Goal: Information Seeking & Learning: Check status

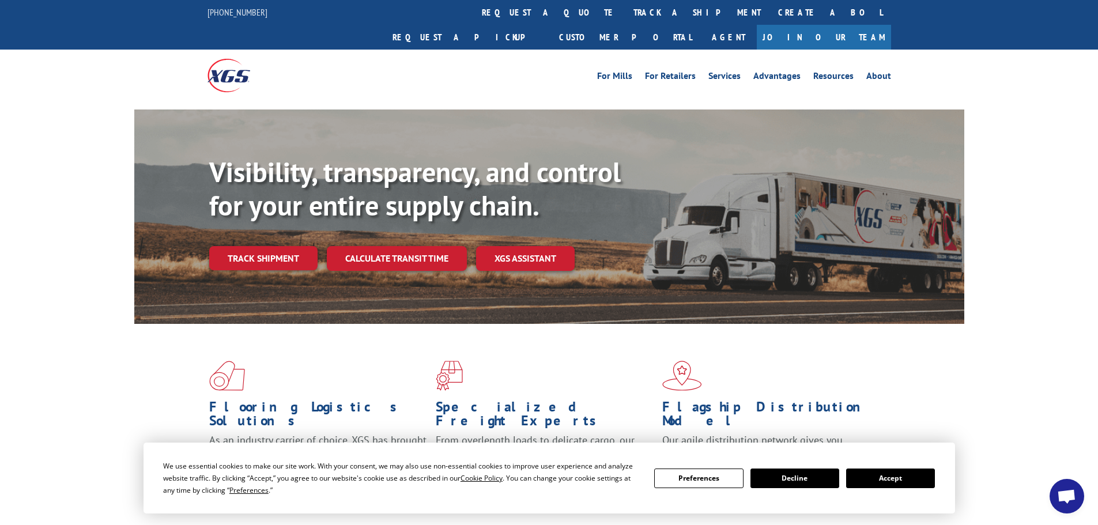
click at [625, 14] on link "track a shipment" at bounding box center [697, 12] width 145 height 25
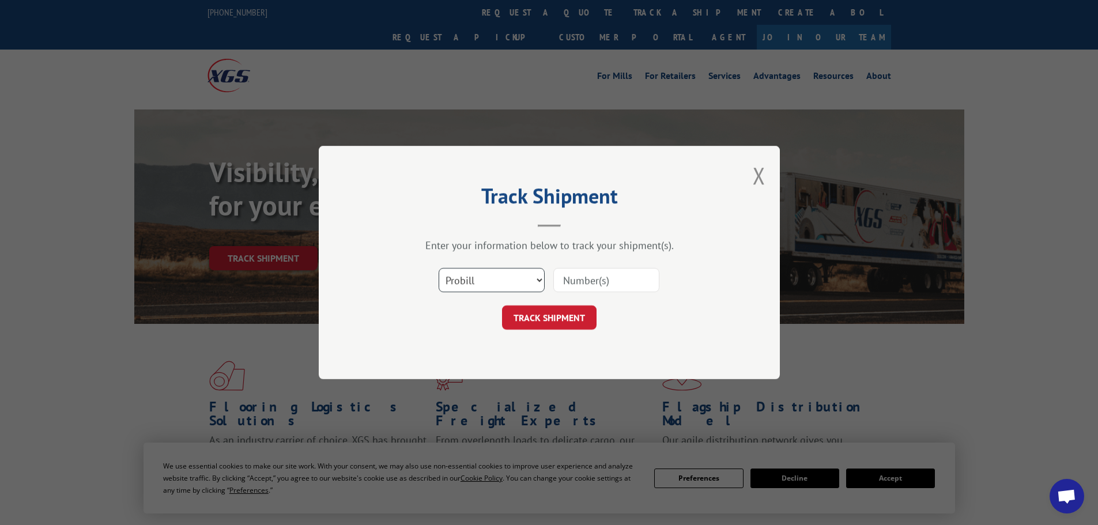
drag, startPoint x: 506, startPoint y: 285, endPoint x: 501, endPoint y: 291, distance: 8.2
click at [505, 285] on select "Select category... Probill BOL PO" at bounding box center [492, 280] width 106 height 24
select select "bol"
click at [439, 268] on select "Select category... Probill BOL PO" at bounding box center [492, 280] width 106 height 24
paste input "7046063"
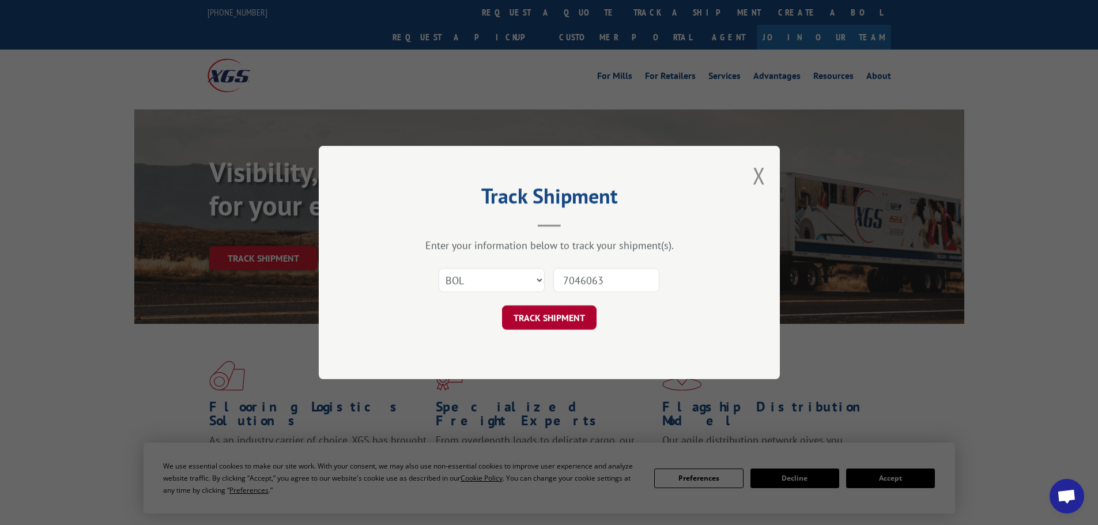
type input "7046063"
click at [516, 319] on button "TRACK SHIPMENT" at bounding box center [549, 317] width 95 height 24
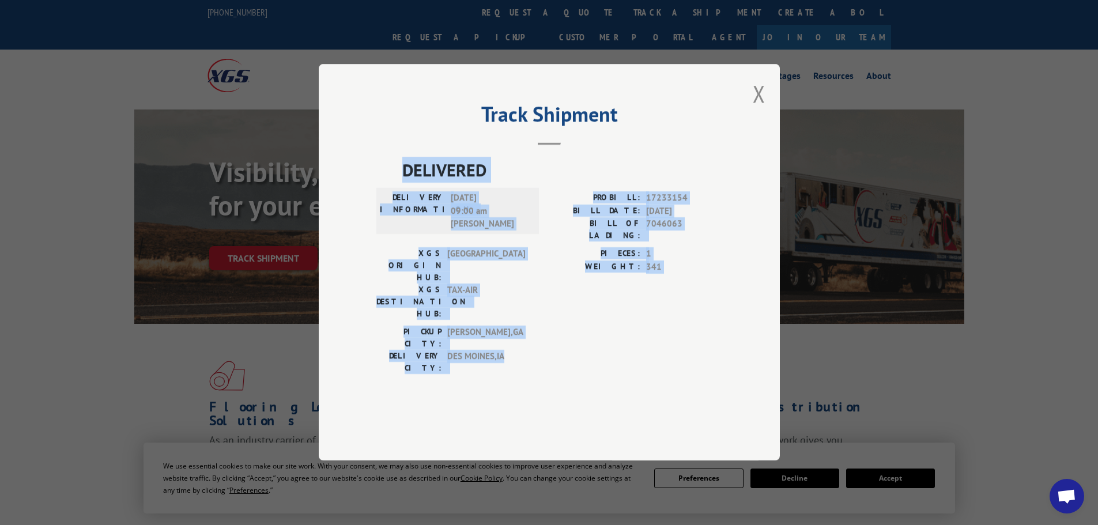
drag, startPoint x: 509, startPoint y: 337, endPoint x: 390, endPoint y: 201, distance: 180.5
click at [390, 201] on div "DELIVERED DELIVERY INFORMATION: [DATE] 09:00 am [PERSON_NAME] W PROBILL: 172331…" at bounding box center [549, 268] width 346 height 223
copy div "DELIVERED DELIVERY INFORMATION: [DATE] 09:00 am [PERSON_NAME] W PROBILL: 172331…"
click at [758, 109] on button "Close modal" at bounding box center [759, 93] width 13 height 31
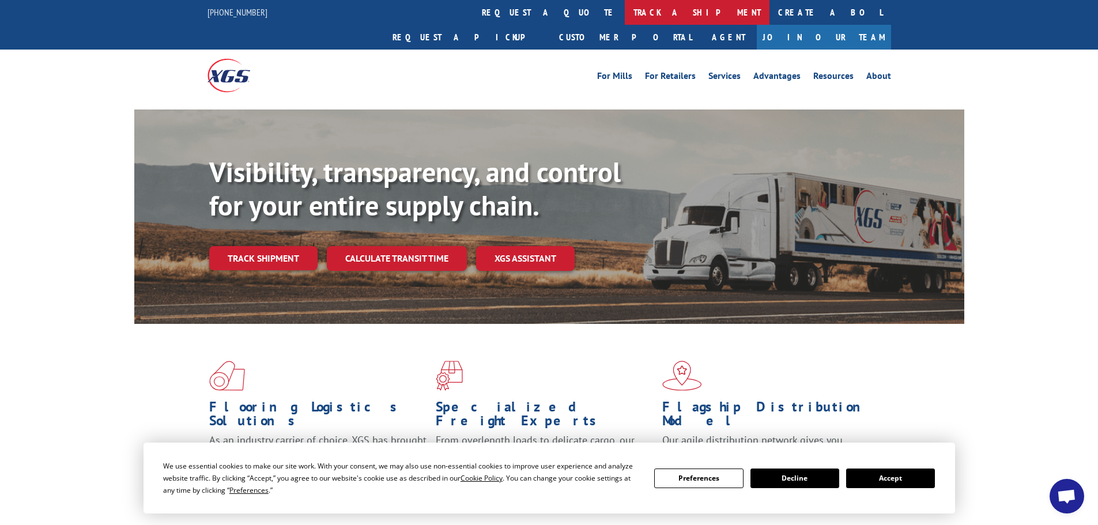
drag, startPoint x: 493, startPoint y: 14, endPoint x: 494, endPoint y: 25, distance: 11.0
click at [625, 14] on link "track a shipment" at bounding box center [697, 12] width 145 height 25
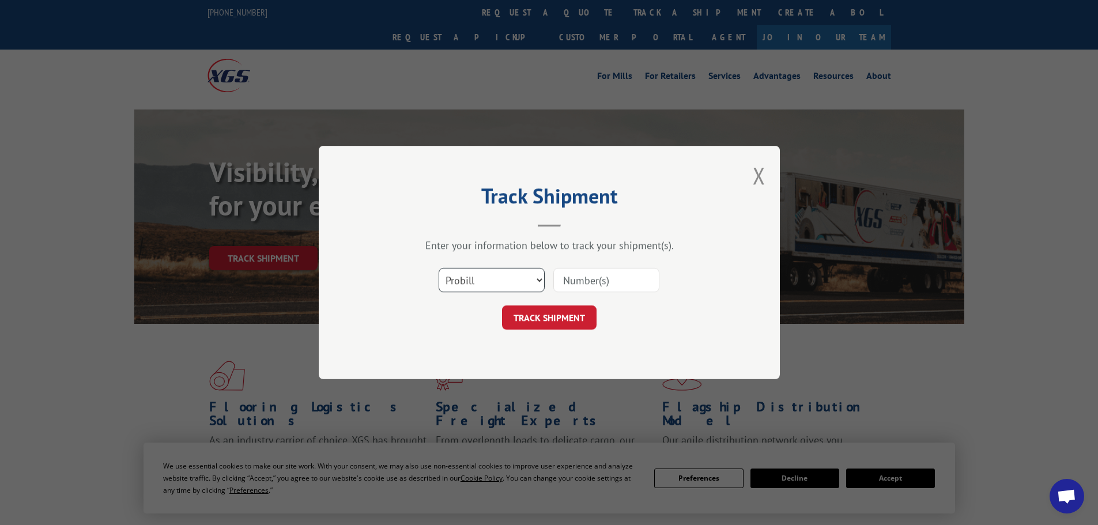
drag, startPoint x: 492, startPoint y: 279, endPoint x: 489, endPoint y: 287, distance: 8.8
click at [492, 279] on select "Select category... Probill BOL PO" at bounding box center [492, 280] width 106 height 24
select select "bol"
click at [439, 268] on select "Select category... Probill BOL PO" at bounding box center [492, 280] width 106 height 24
paste input "5529268"
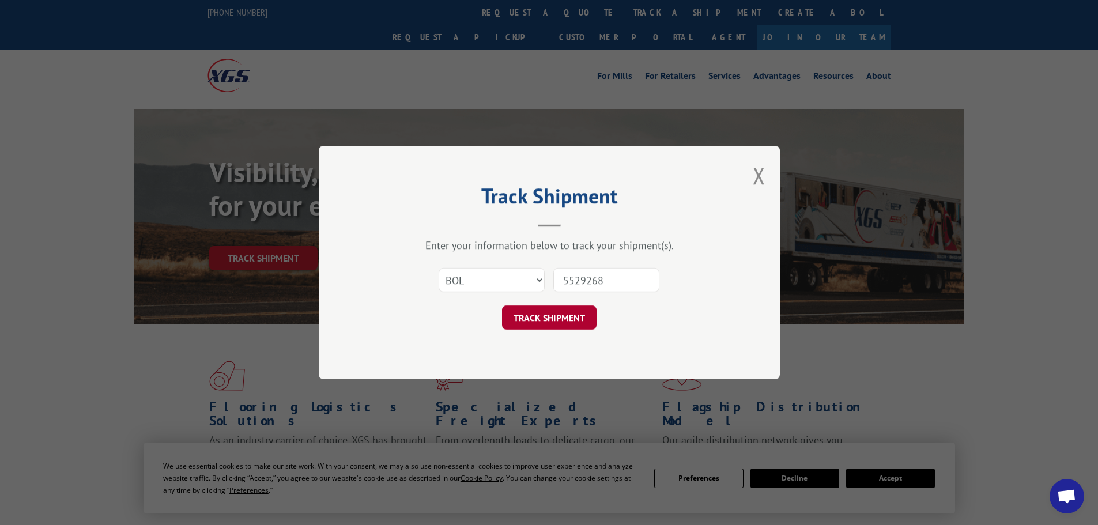
type input "5529268"
click at [549, 312] on button "TRACK SHIPMENT" at bounding box center [549, 317] width 95 height 24
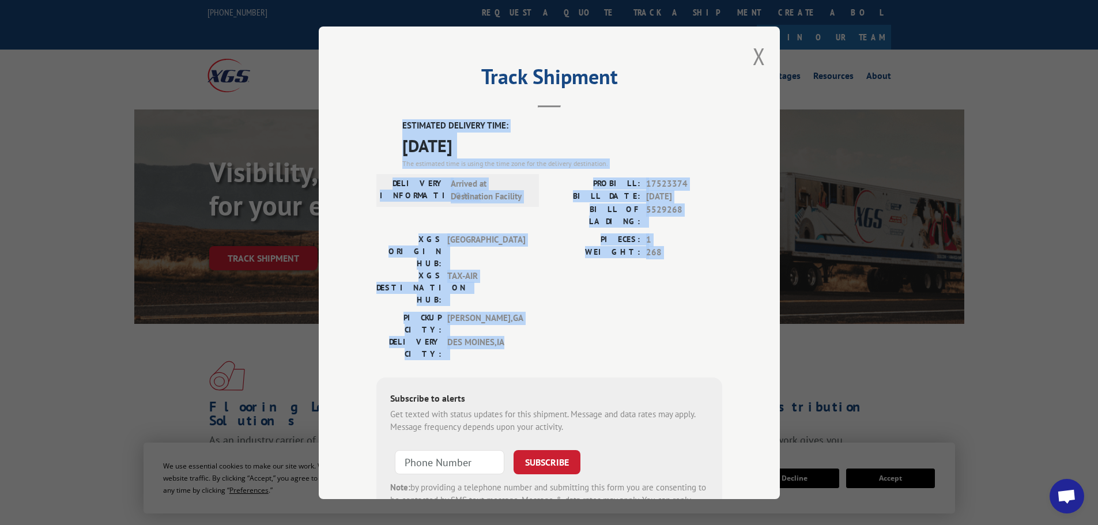
drag, startPoint x: 497, startPoint y: 284, endPoint x: 398, endPoint y: 127, distance: 184.7
click at [398, 127] on div "ESTIMATED DELIVERY TIME: [DATE] The estimated time is using the time zone for t…" at bounding box center [549, 326] width 346 height 414
copy div "ESTIMATED DELIVERY TIME: [DATE] The estimated time is using the time zone for t…"
